Goal: Task Accomplishment & Management: Complete application form

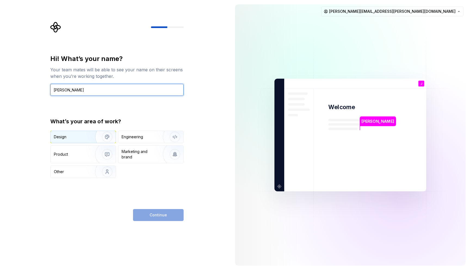
type input "[PERSON_NAME]"
click at [72, 137] on div "Design" at bounding box center [71, 136] width 34 height 5
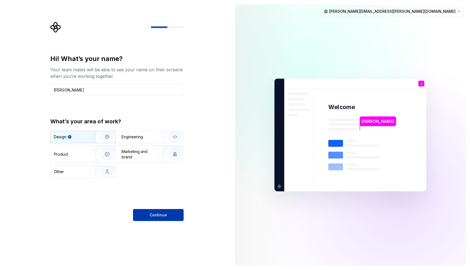
click at [156, 211] on button "Continue" at bounding box center [158, 215] width 51 height 12
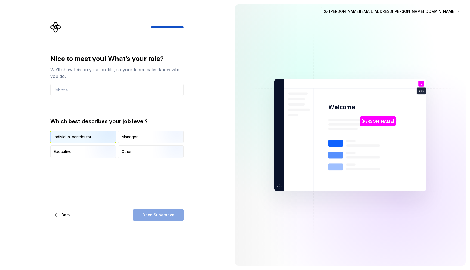
click at [91, 137] on img "button" at bounding box center [102, 143] width 35 height 36
click at [82, 91] on input "text" at bounding box center [116, 90] width 133 height 12
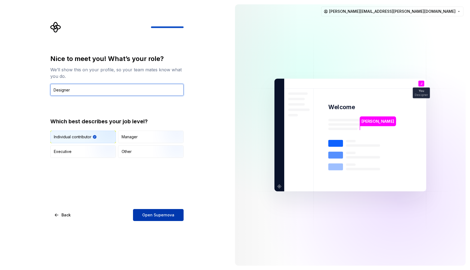
type input "Designer"
click at [150, 214] on span "Open Supernova" at bounding box center [158, 214] width 32 height 5
